Goal: Find specific page/section: Find specific page/section

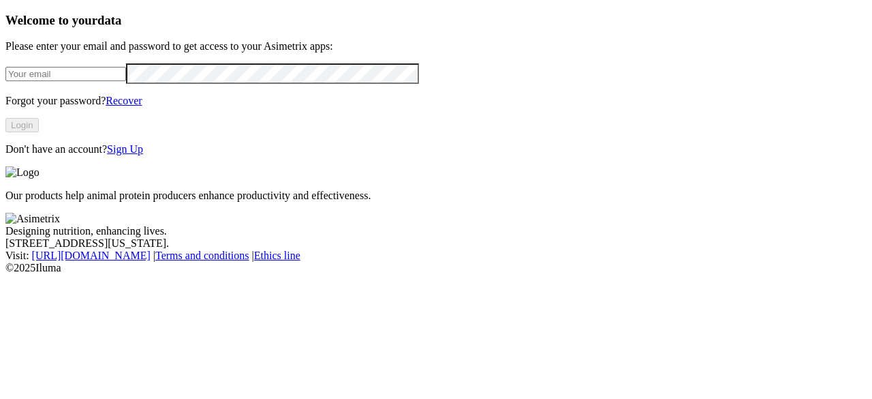
type input "[PERSON_NAME][EMAIL_ADDRESS][DOMAIN_NAME]"
click at [39, 132] on button "Login" at bounding box center [21, 125] width 33 height 14
